Goal: Navigation & Orientation: Find specific page/section

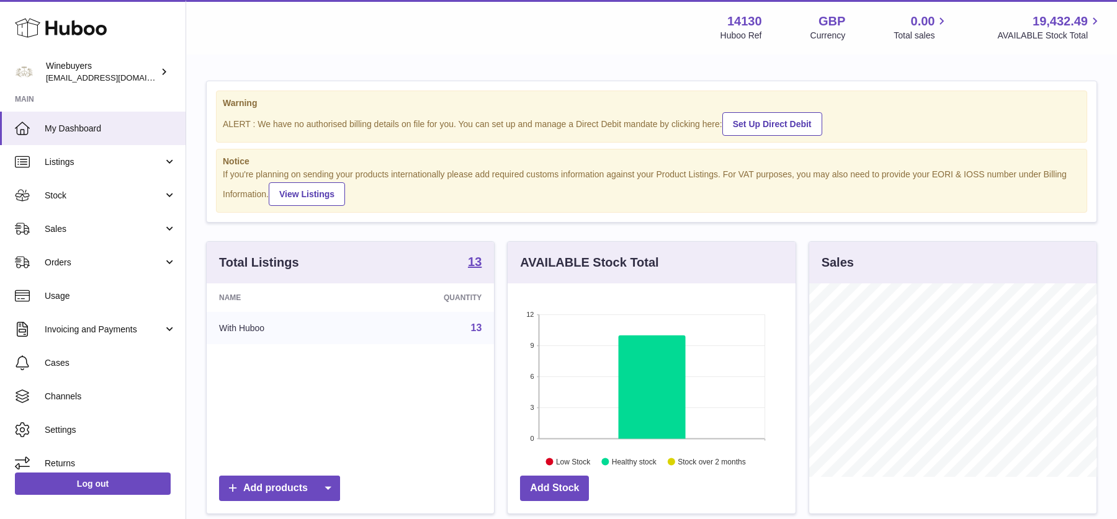
scroll to position [193, 287]
click at [107, 333] on span "Invoicing and Payments" at bounding box center [104, 330] width 118 height 12
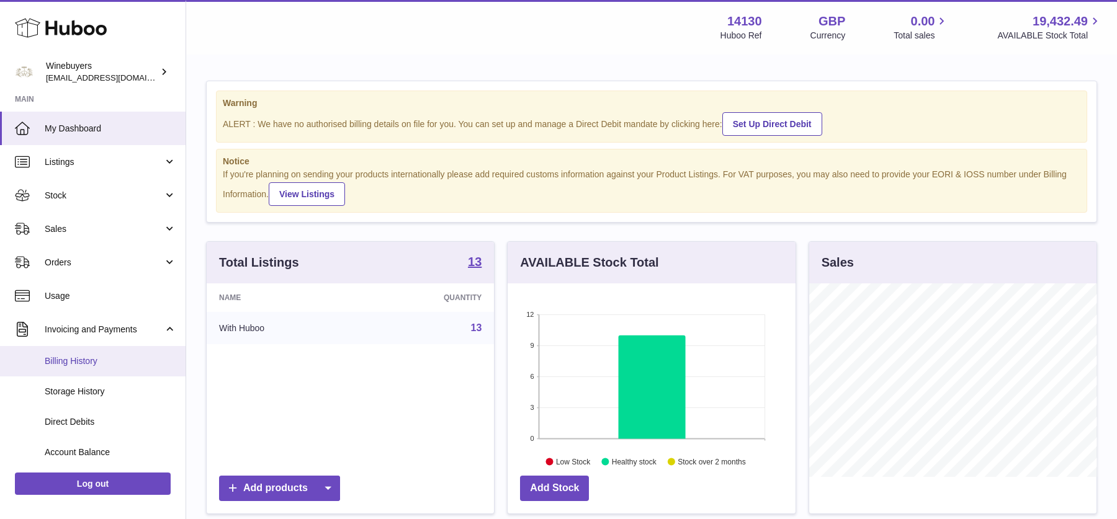
click at [92, 370] on link "Billing History" at bounding box center [92, 361] width 185 height 30
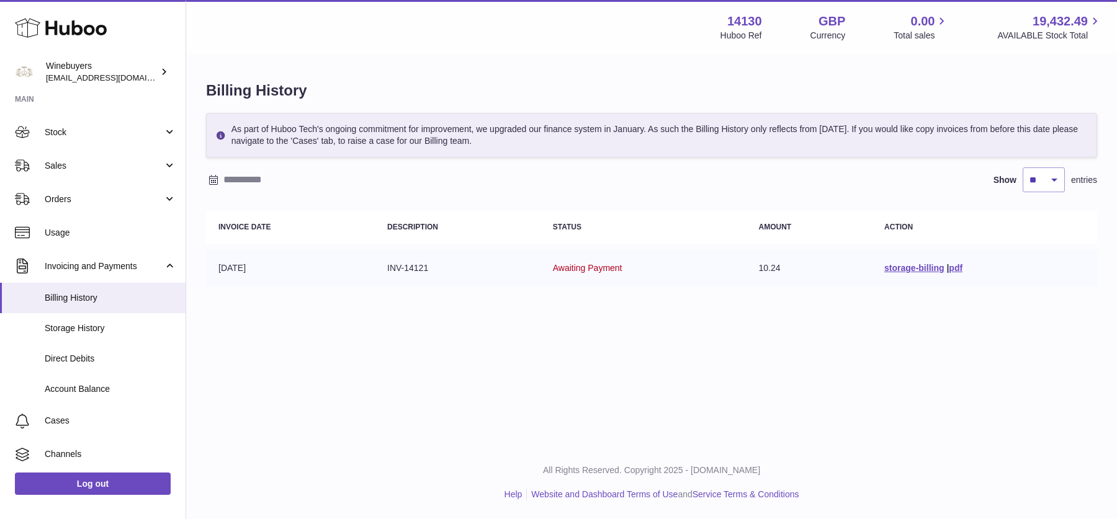
scroll to position [71, 0]
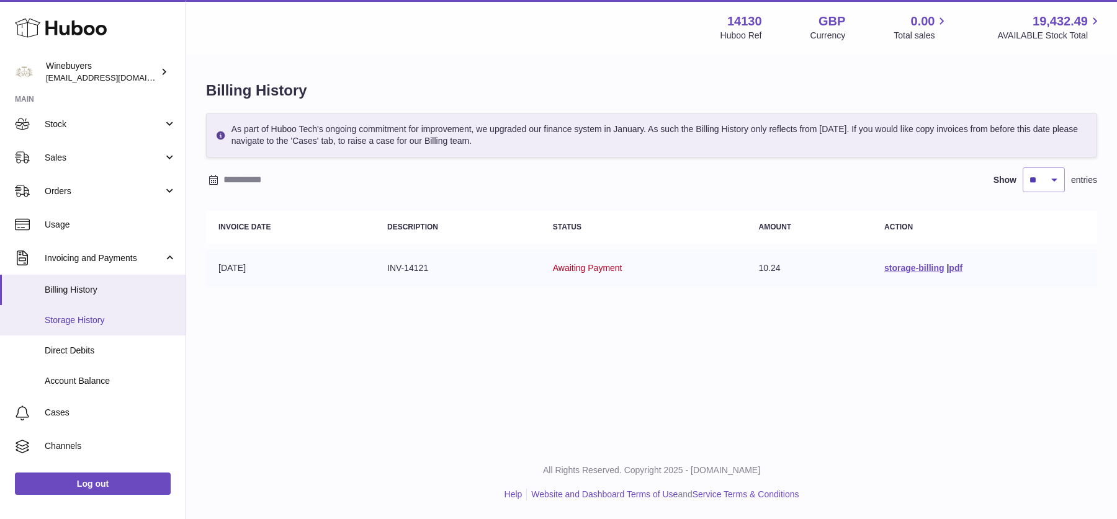
click at [97, 325] on span "Storage History" at bounding box center [111, 321] width 132 height 12
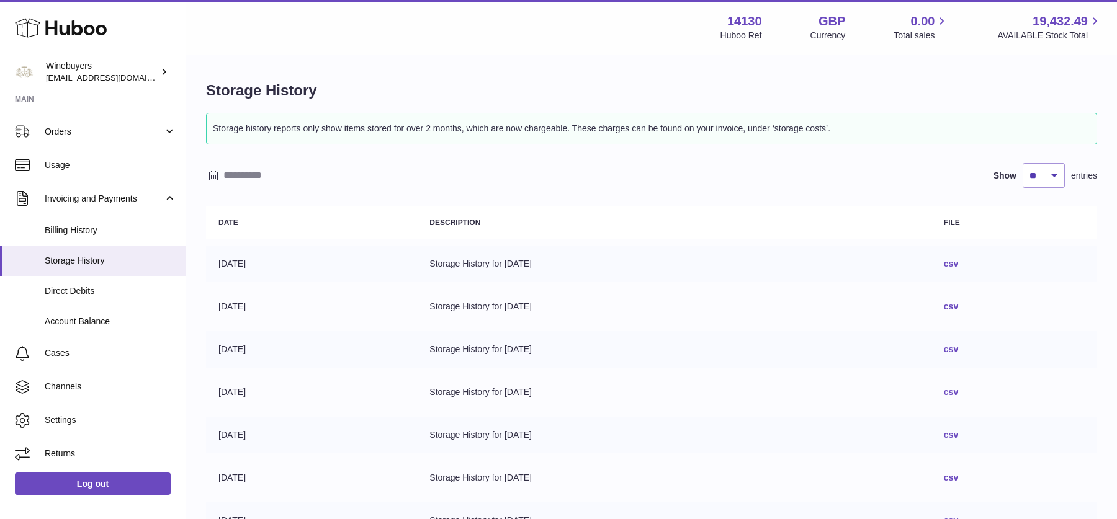
scroll to position [283, 0]
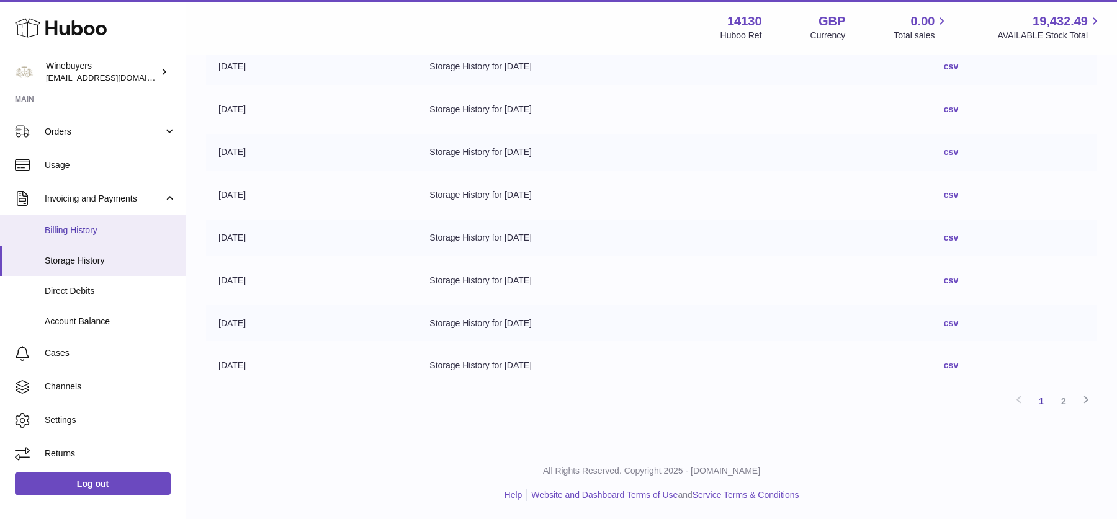
click at [89, 225] on span "Billing History" at bounding box center [111, 231] width 132 height 12
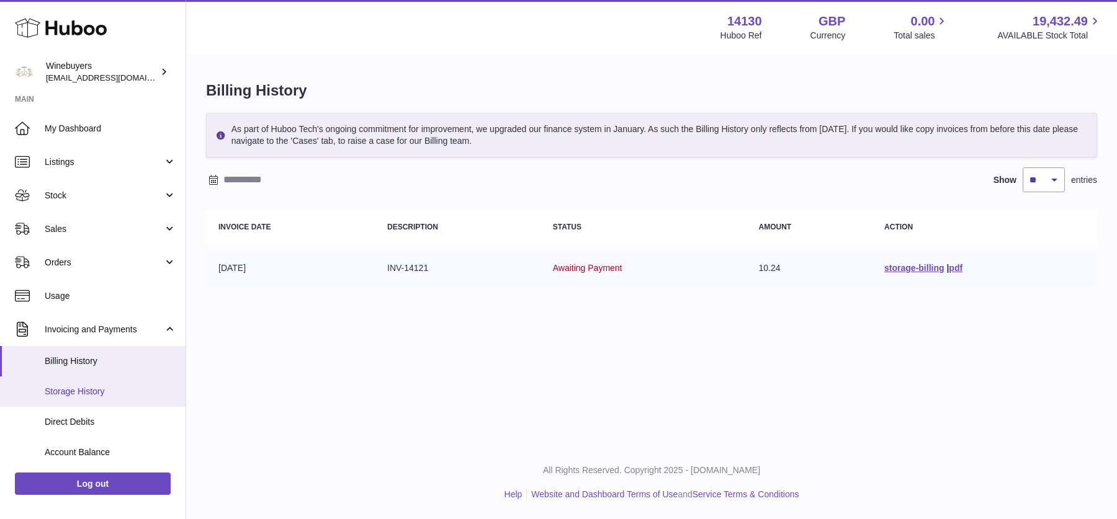
scroll to position [64, 0]
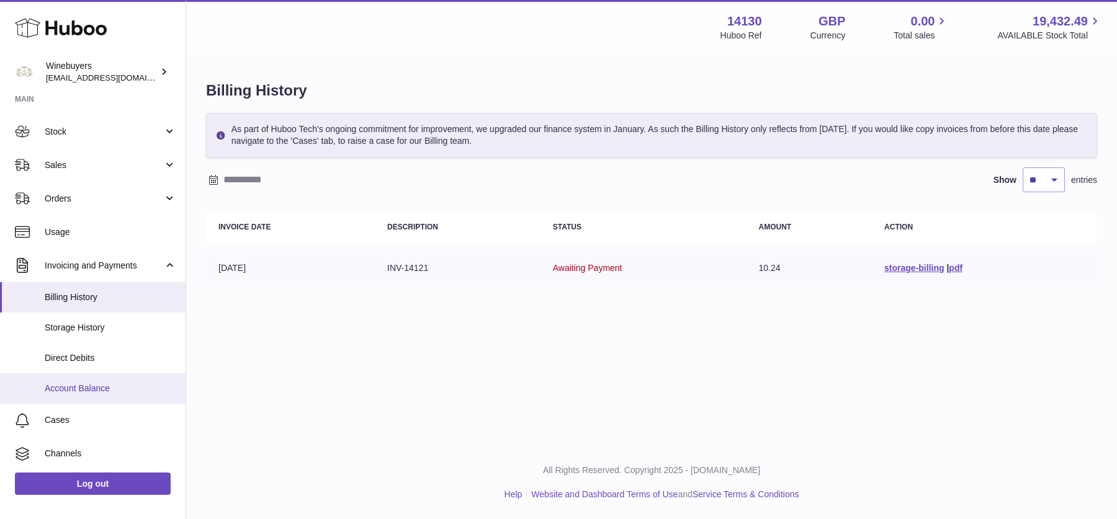
click at [74, 390] on span "Account Balance" at bounding box center [111, 389] width 132 height 12
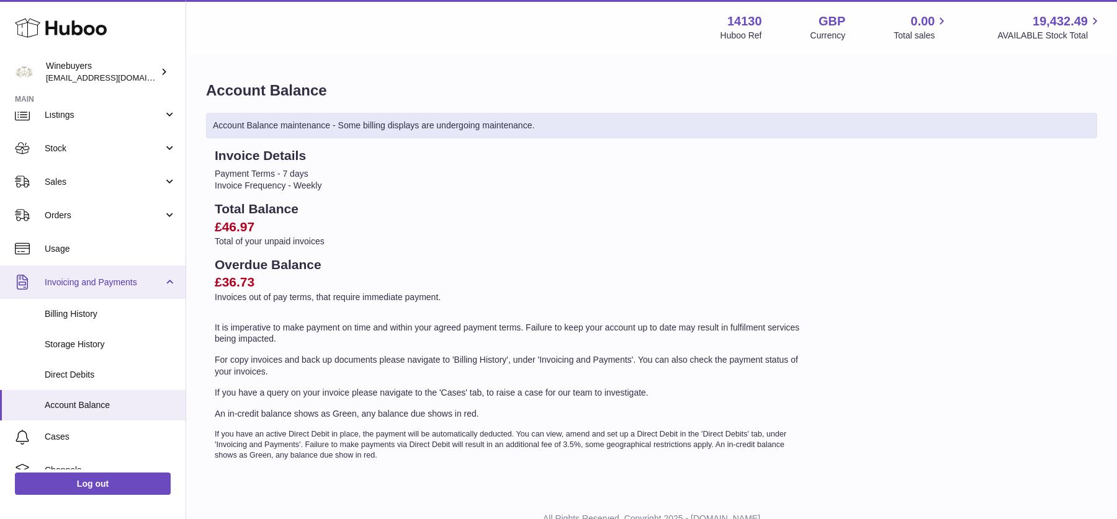
scroll to position [56, 0]
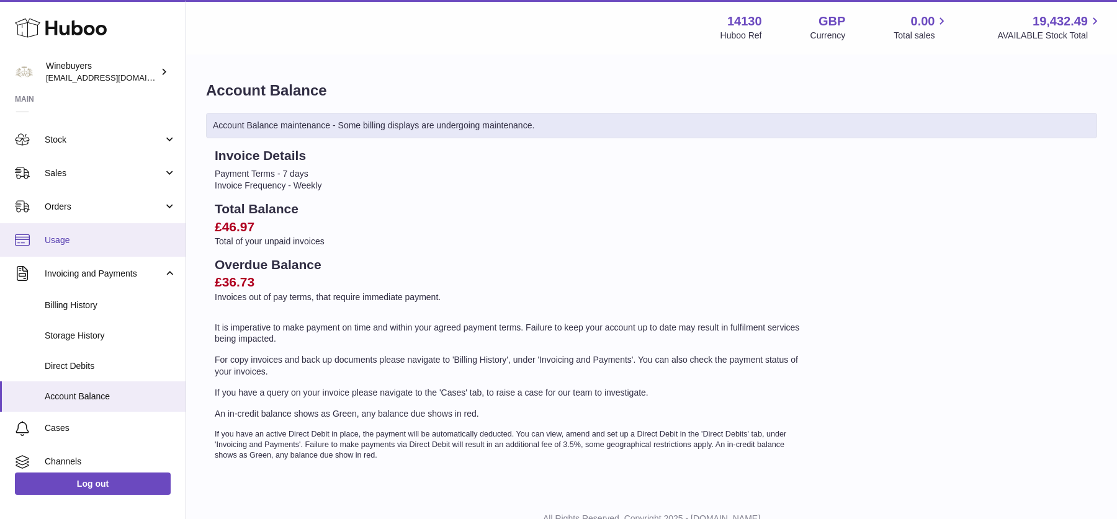
click at [113, 223] on link "Usage" at bounding box center [92, 239] width 185 height 33
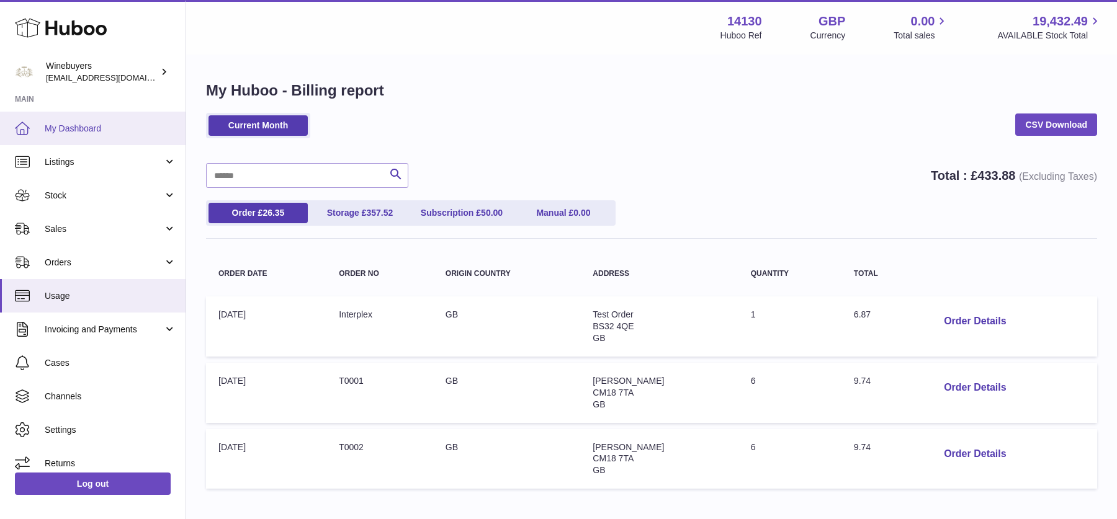
click at [50, 136] on link "My Dashboard" at bounding box center [92, 128] width 185 height 33
